Goal: Use online tool/utility: Utilize a website feature to perform a specific function

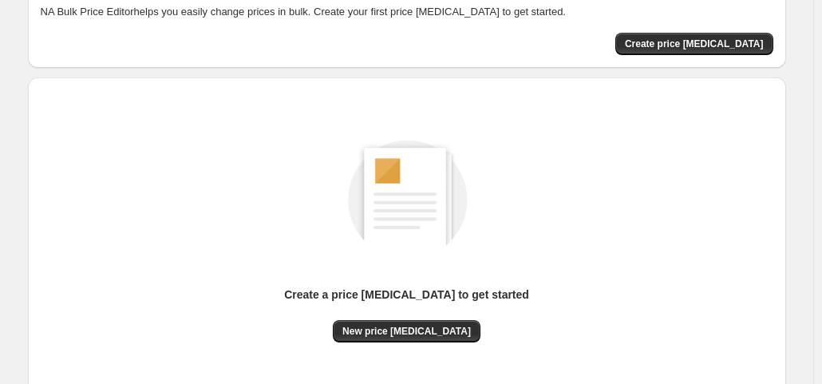
scroll to position [213, 0]
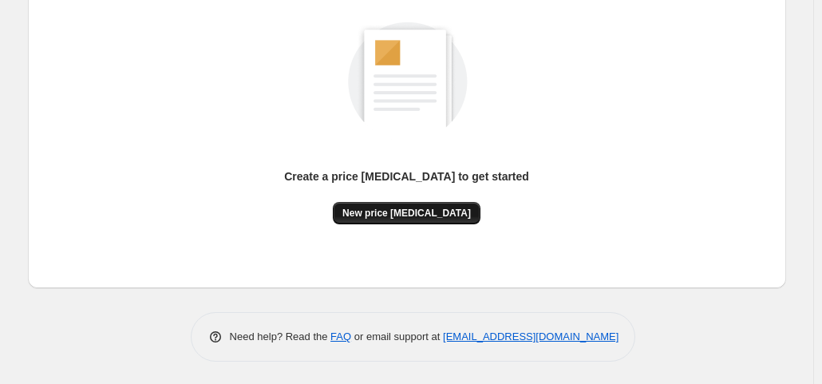
click at [438, 216] on span "New price [MEDICAL_DATA]" at bounding box center [407, 213] width 129 height 13
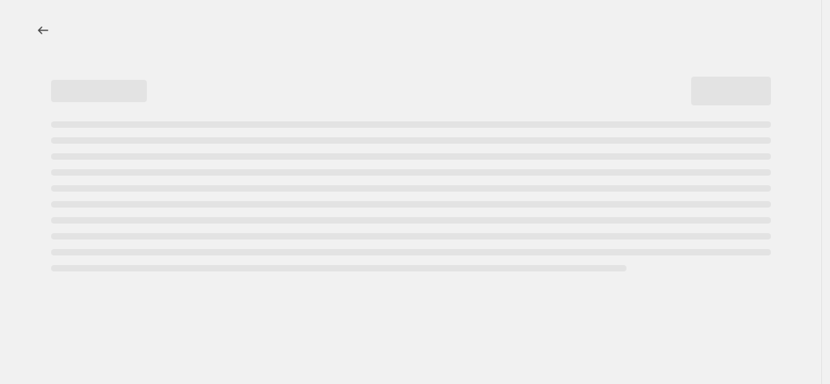
select select "percentage"
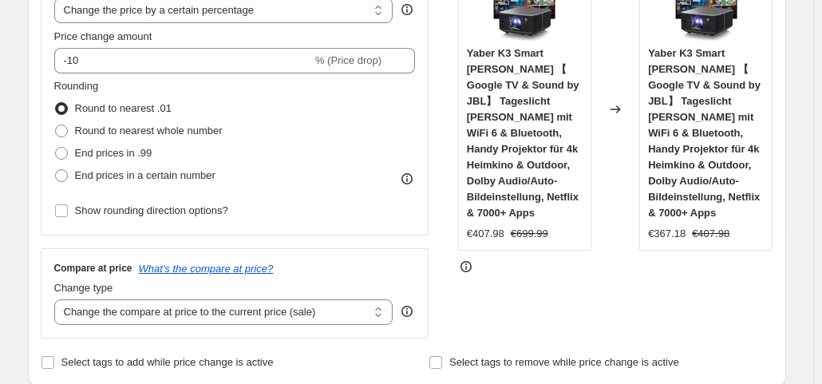
scroll to position [399, 0]
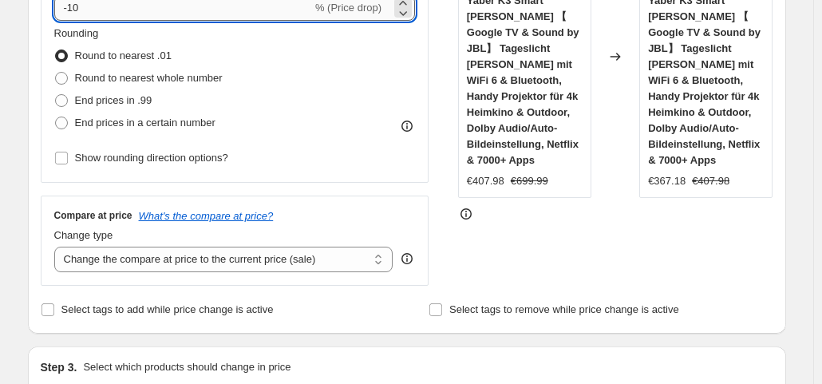
click at [150, 10] on input "-10" at bounding box center [183, 8] width 258 height 26
type input "-1"
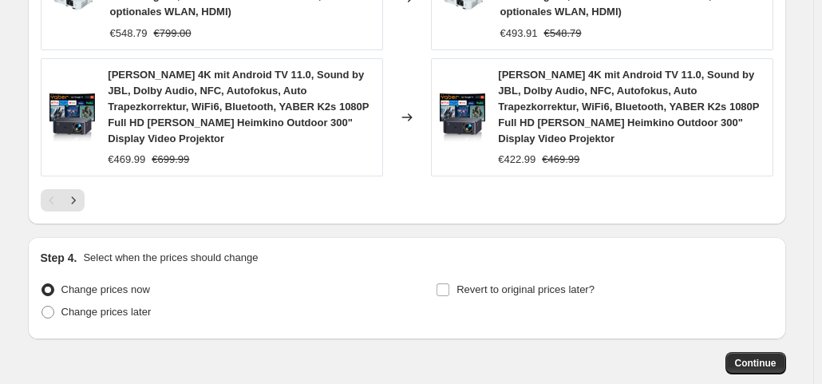
scroll to position [1409, 0]
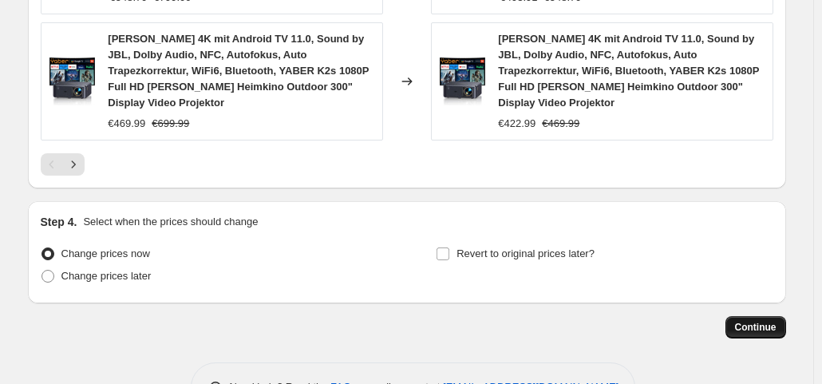
type input "-35"
click at [777, 321] on span "Continue" at bounding box center [756, 327] width 42 height 13
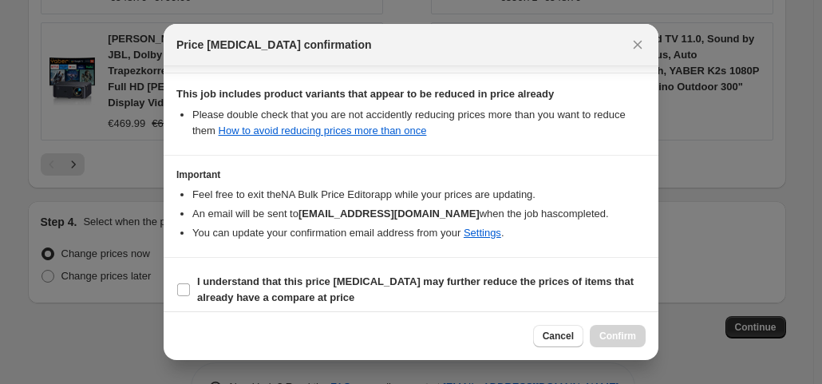
scroll to position [285, 0]
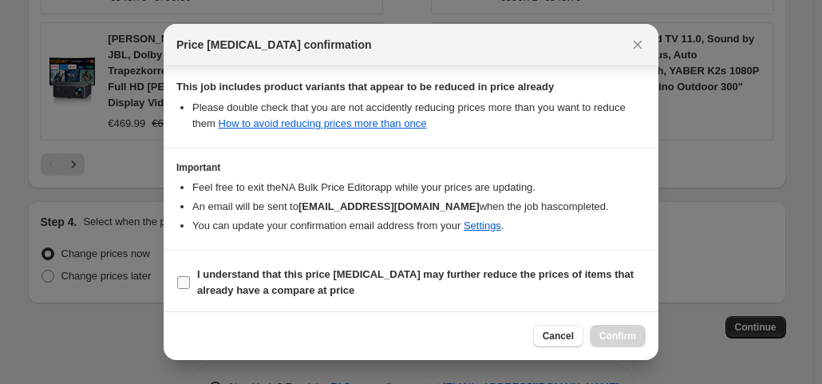
click at [200, 272] on b "I understand that this price [MEDICAL_DATA] may further reduce the prices of it…" at bounding box center [415, 282] width 437 height 28
click at [185, 278] on input "I understand that this price [MEDICAL_DATA] may further reduce the prices of it…" at bounding box center [183, 282] width 13 height 13
checkbox input "true"
click at [645, 341] on button "Confirm" at bounding box center [618, 336] width 56 height 22
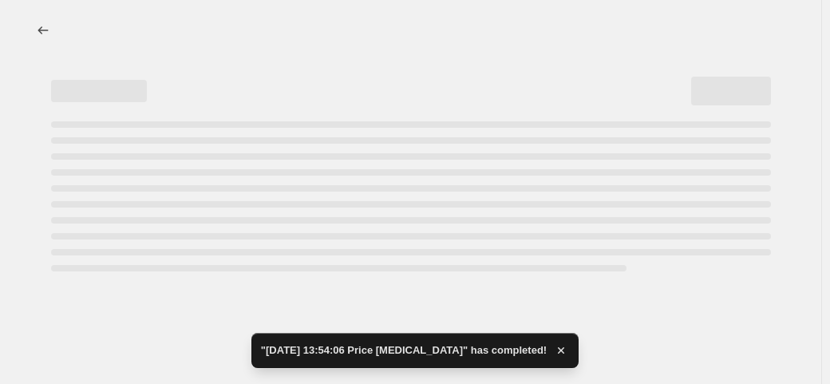
select select "percentage"
